Goal: Find specific page/section: Find specific page/section

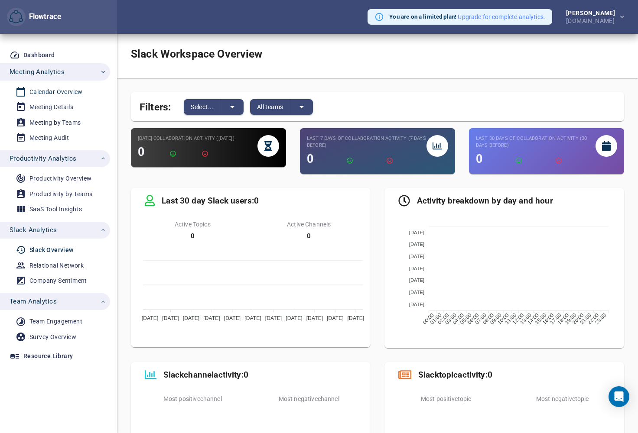
click at [60, 88] on div "Calendar Overview" at bounding box center [55, 92] width 53 height 11
